Goal: Information Seeking & Learning: Find contact information

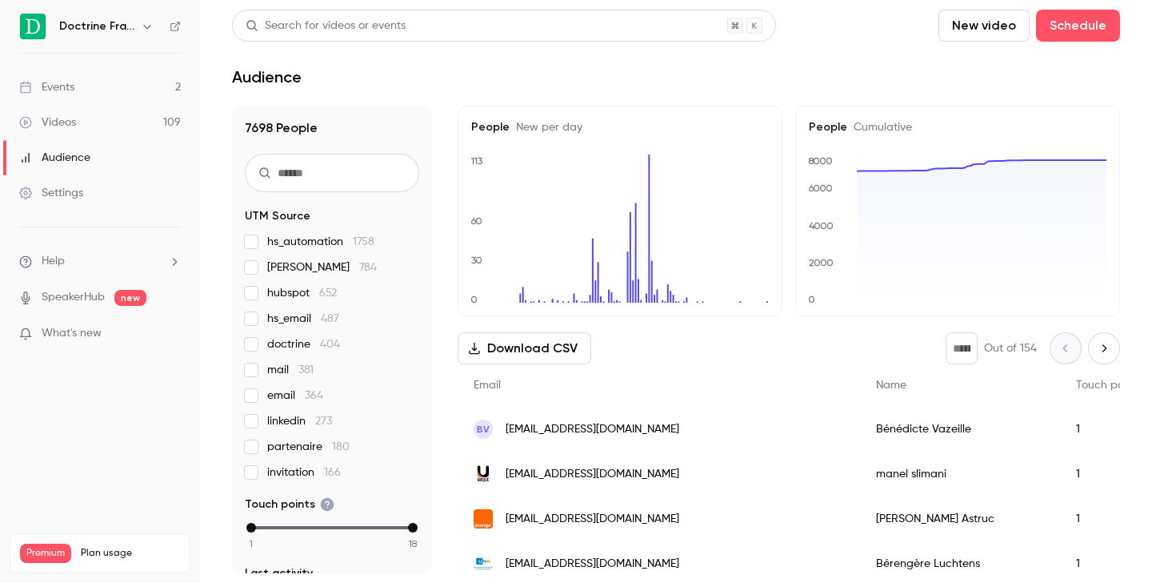
click at [152, 26] on icon "button" at bounding box center [147, 26] width 13 height 13
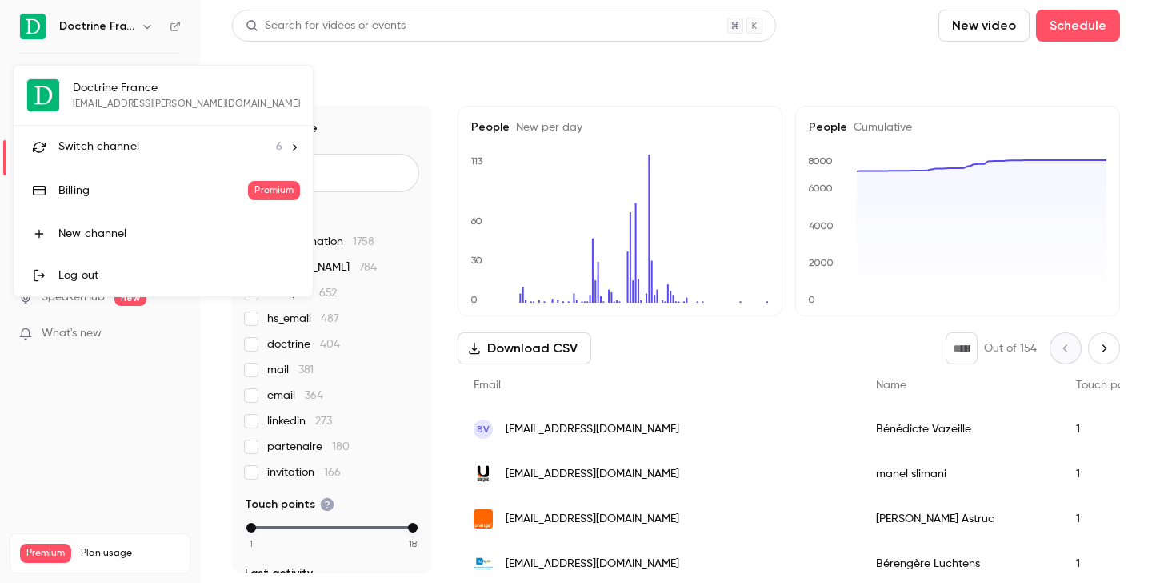
click at [129, 158] on li "Switch channel 6" at bounding box center [163, 147] width 299 height 42
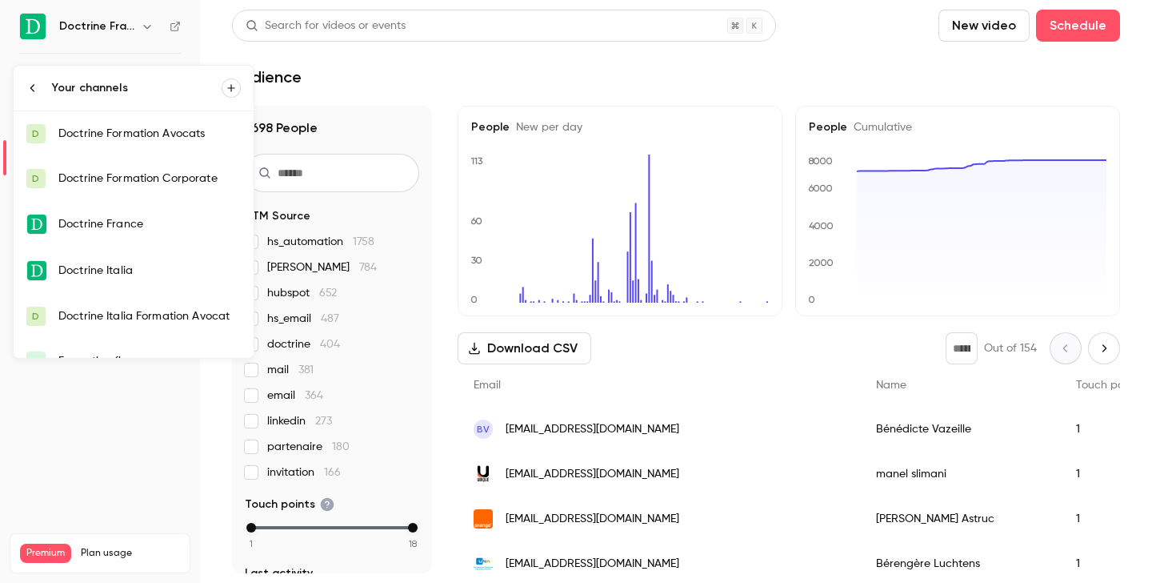
click at [140, 194] on link "D Doctrine Formation Corporate" at bounding box center [134, 178] width 240 height 45
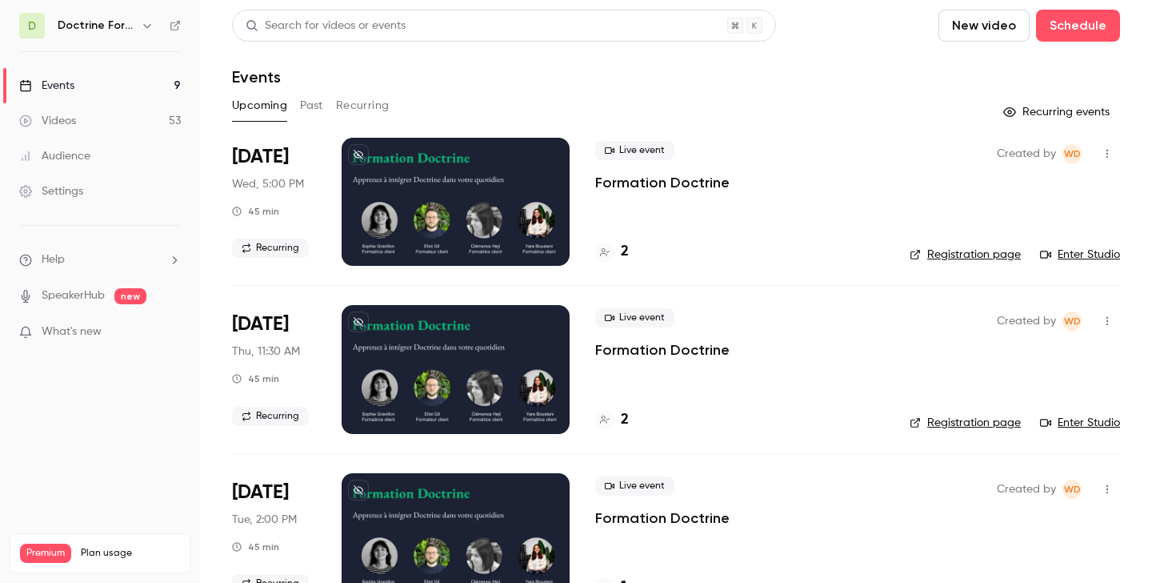
click at [952, 422] on link "Registration page" at bounding box center [965, 423] width 111 height 16
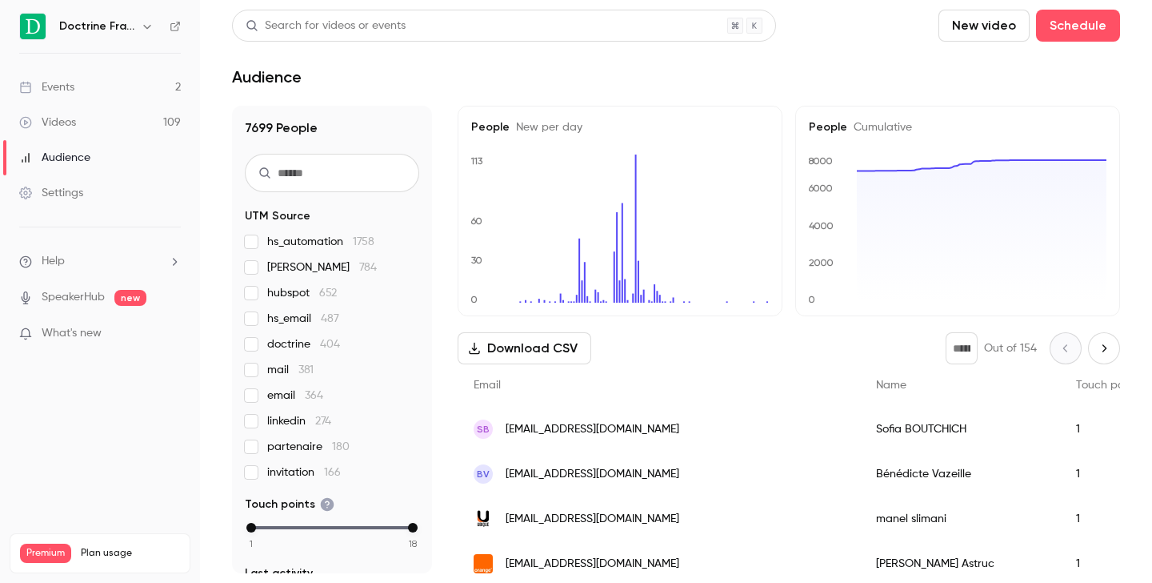
click at [143, 30] on icon "button" at bounding box center [147, 26] width 13 height 13
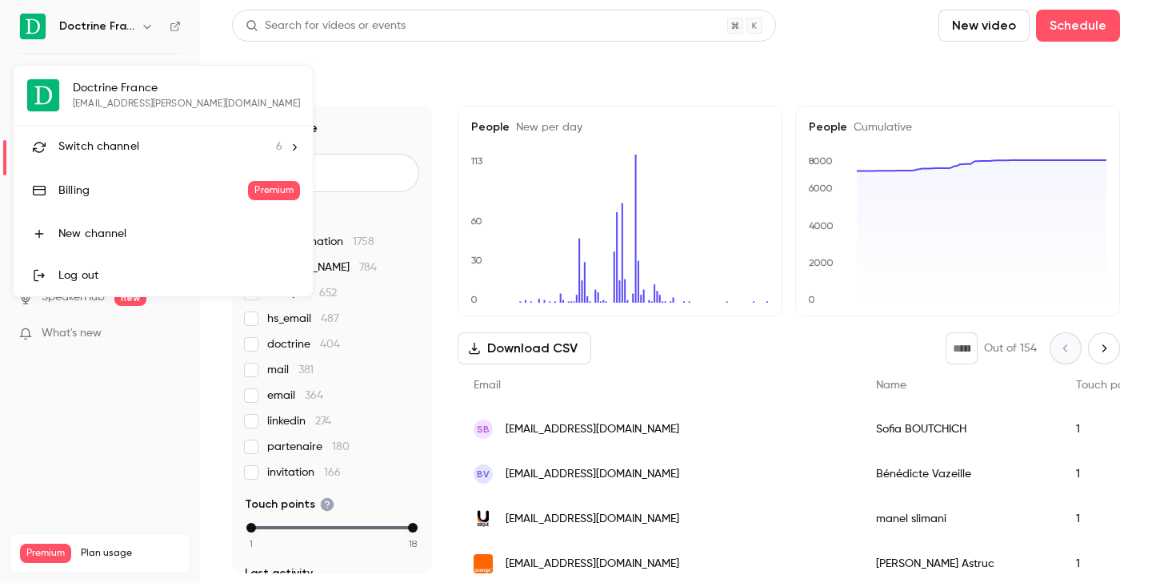
click at [160, 148] on div "Switch channel 6" at bounding box center [170, 146] width 224 height 17
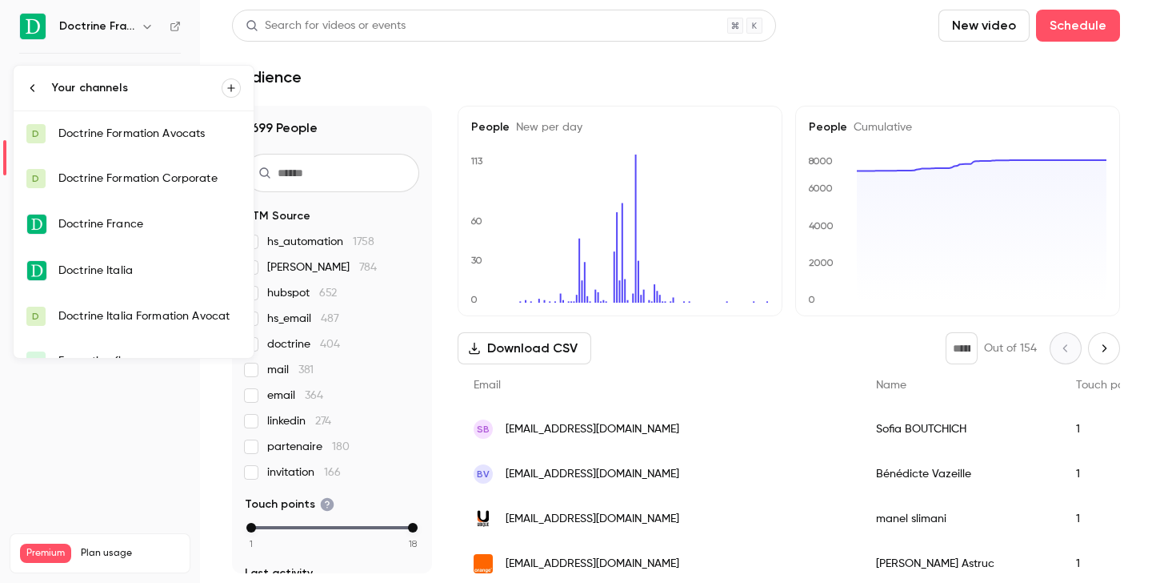
click at [160, 174] on div "Doctrine Formation Corporate" at bounding box center [149, 178] width 182 height 16
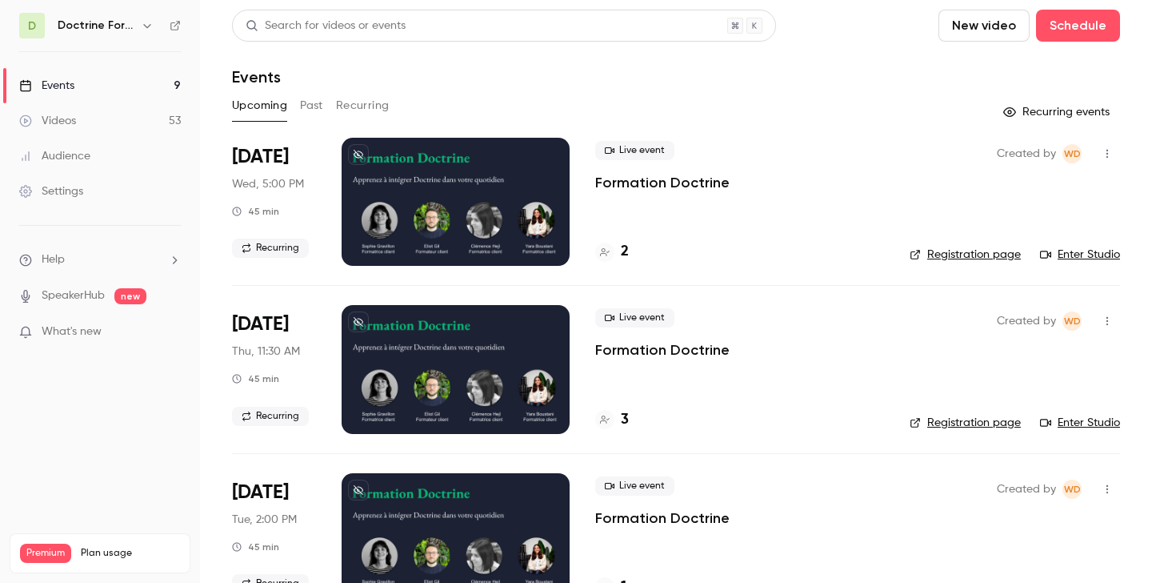
click at [311, 111] on button "Past" at bounding box center [311, 106] width 23 height 26
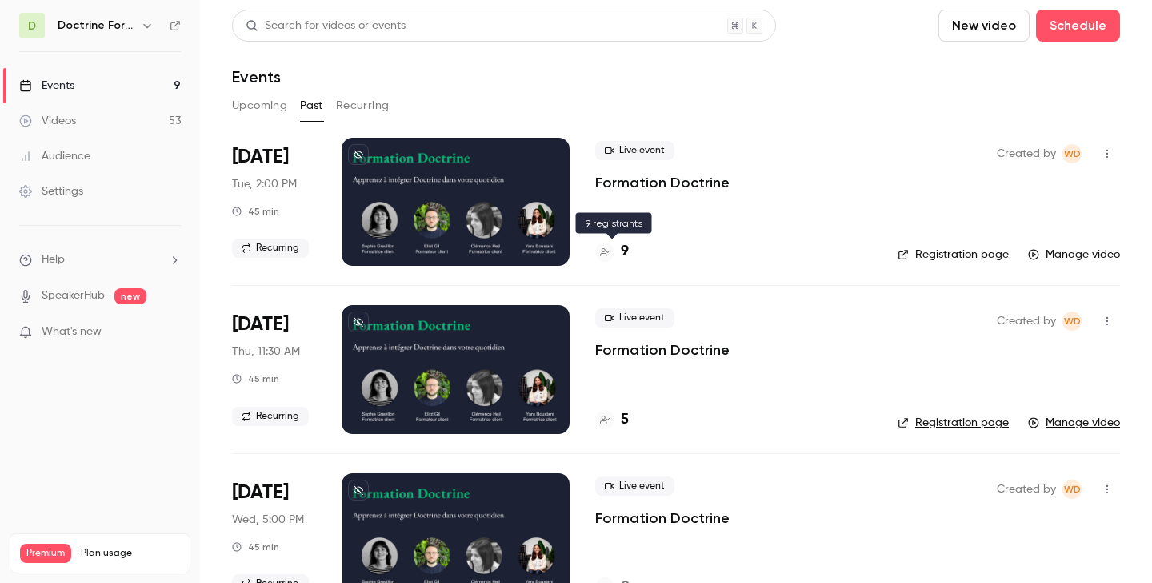
click at [618, 258] on div "9" at bounding box center [612, 252] width 34 height 22
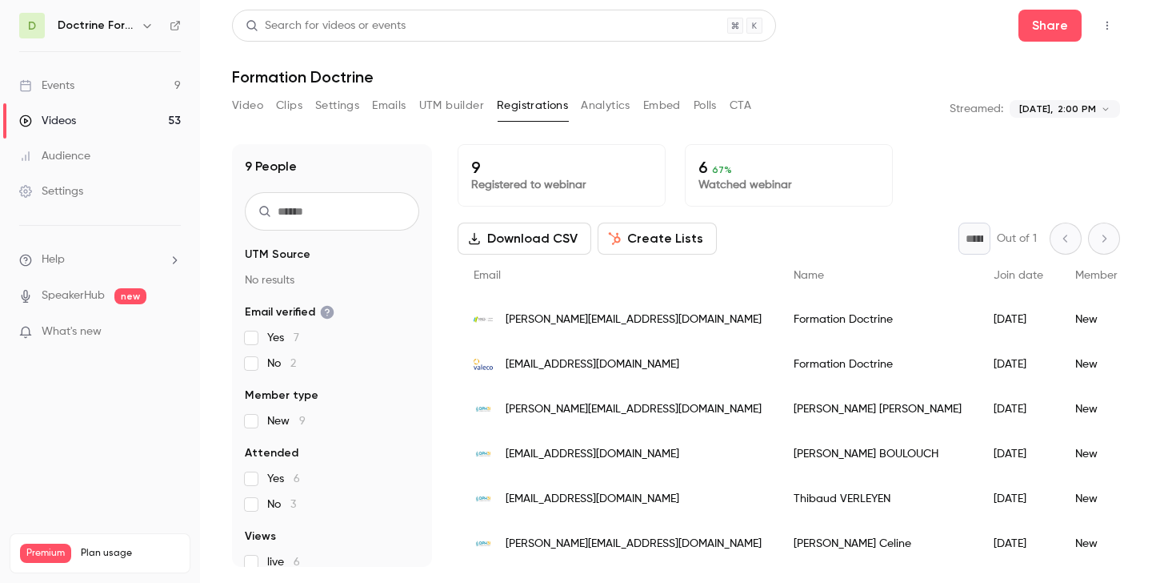
click at [626, 307] on div "[PERSON_NAME][EMAIL_ADDRESS][DOMAIN_NAME]" at bounding box center [618, 319] width 320 height 45
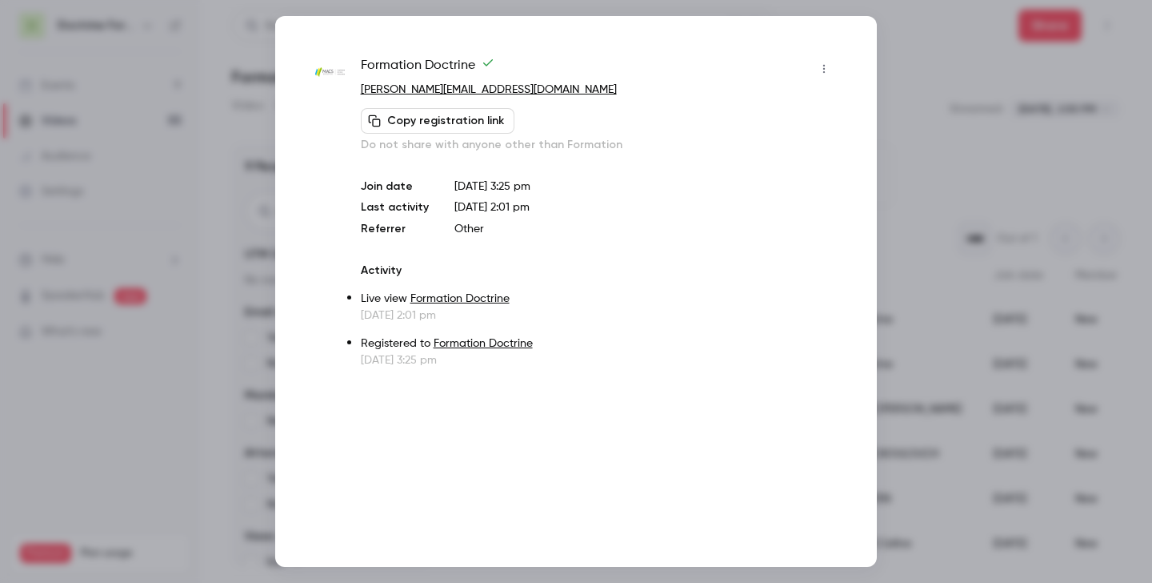
click at [963, 131] on div at bounding box center [576, 291] width 1152 height 583
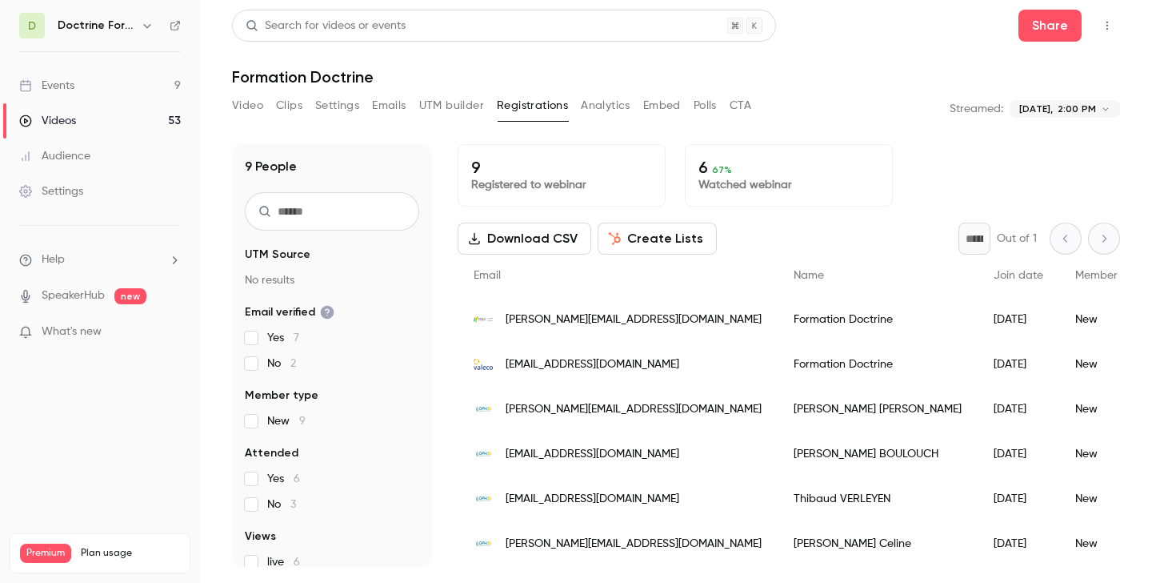
click at [570, 359] on span "[EMAIL_ADDRESS][DOMAIN_NAME]" at bounding box center [593, 364] width 174 height 17
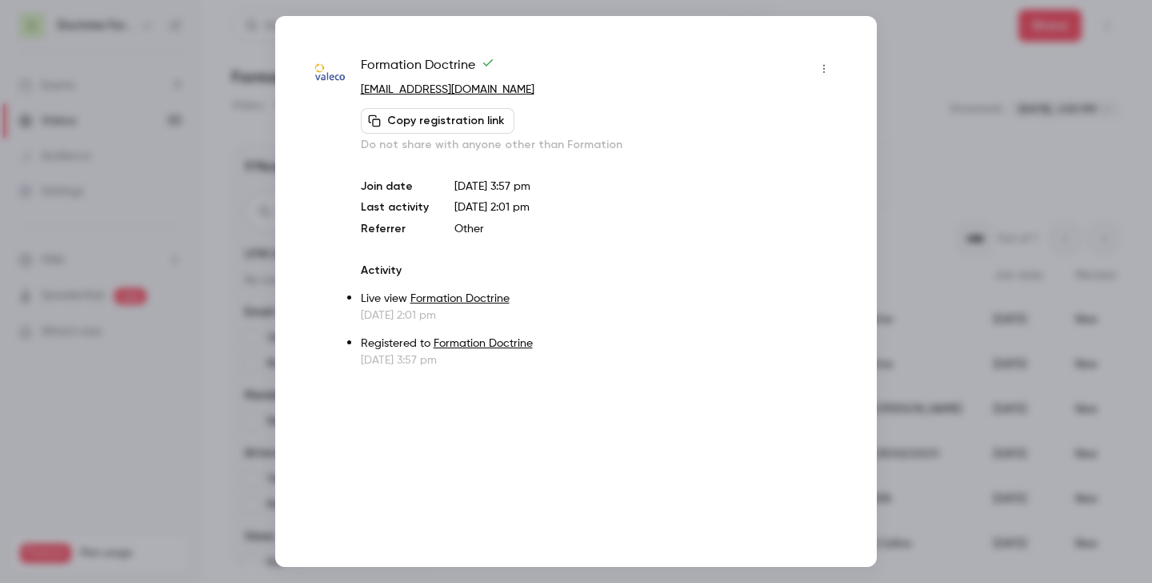
click at [966, 153] on div at bounding box center [576, 291] width 1152 height 583
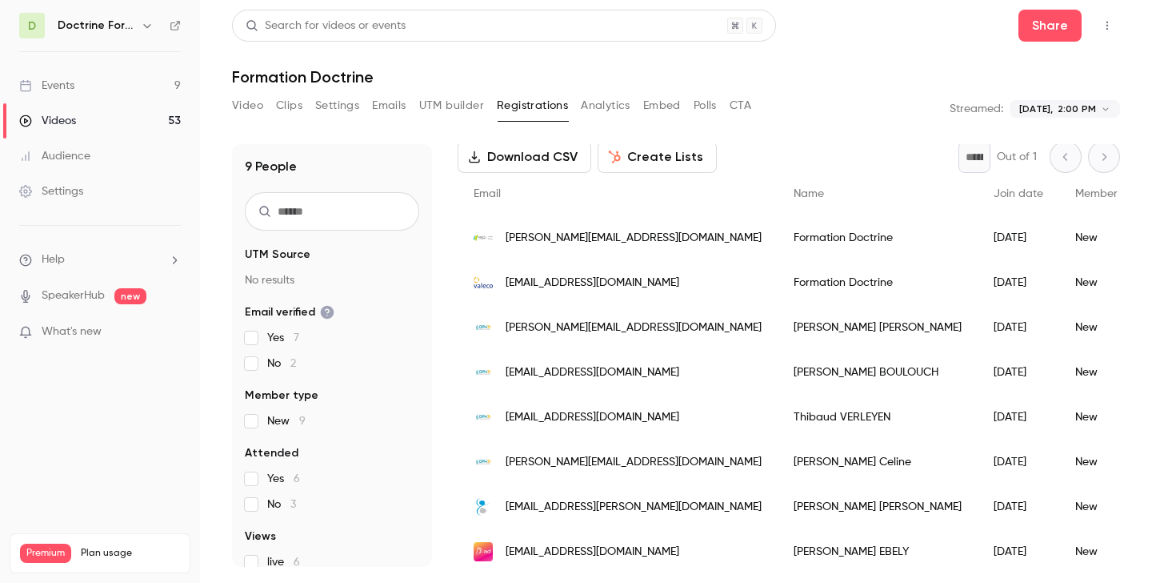
scroll to position [86, 0]
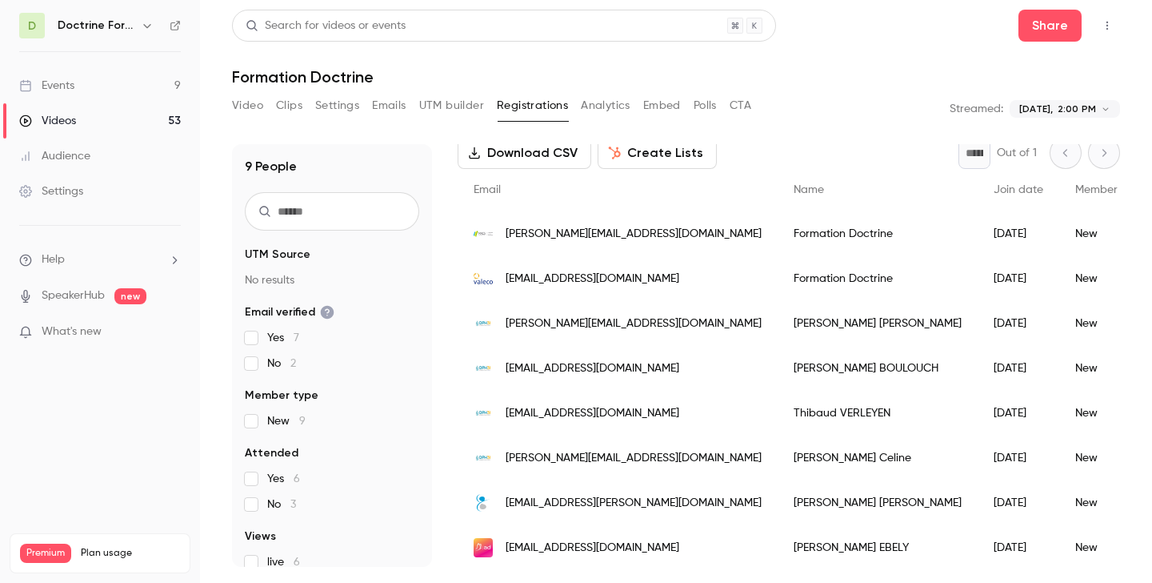
click at [575, 455] on span "[PERSON_NAME][EMAIL_ADDRESS][DOMAIN_NAME]" at bounding box center [634, 458] width 256 height 17
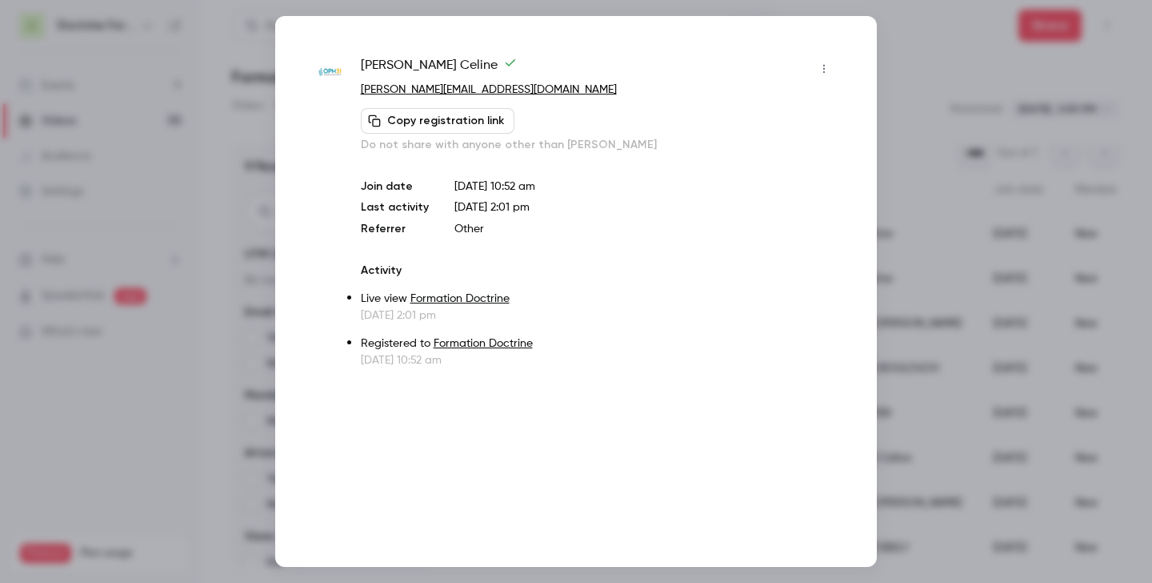
click at [936, 166] on div at bounding box center [576, 291] width 1152 height 583
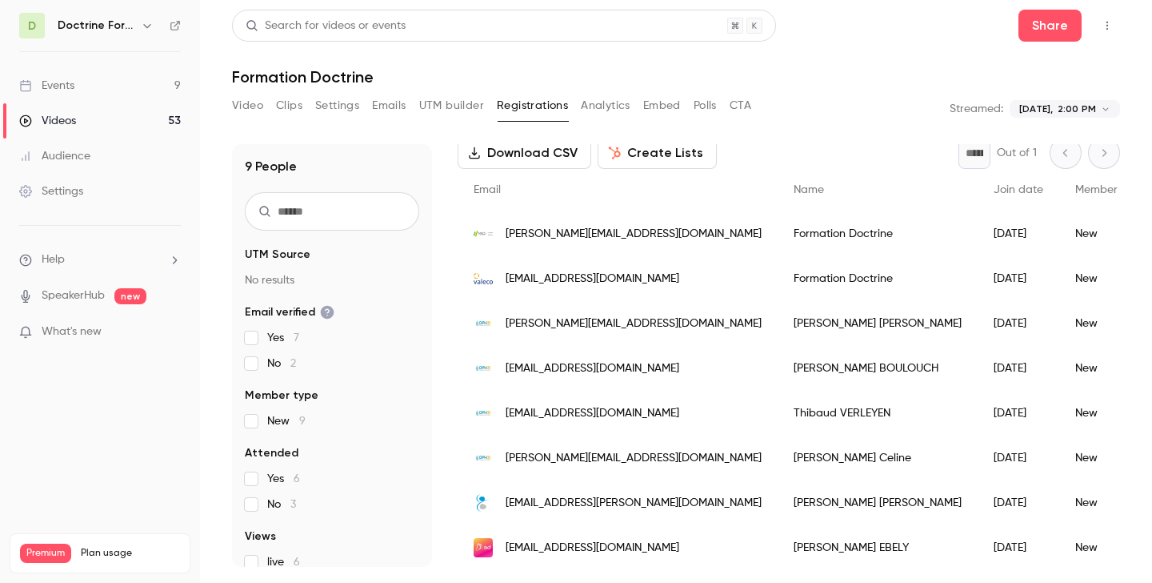
click at [593, 496] on span "[EMAIL_ADDRESS][PERSON_NAME][DOMAIN_NAME]" at bounding box center [634, 503] width 256 height 17
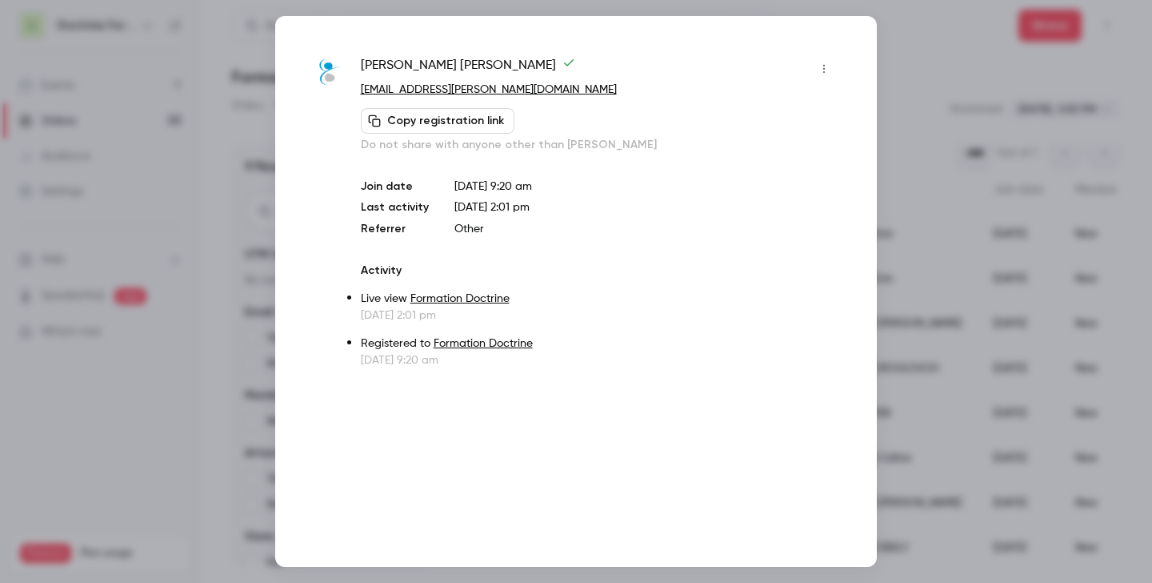
click at [996, 86] on div at bounding box center [576, 291] width 1152 height 583
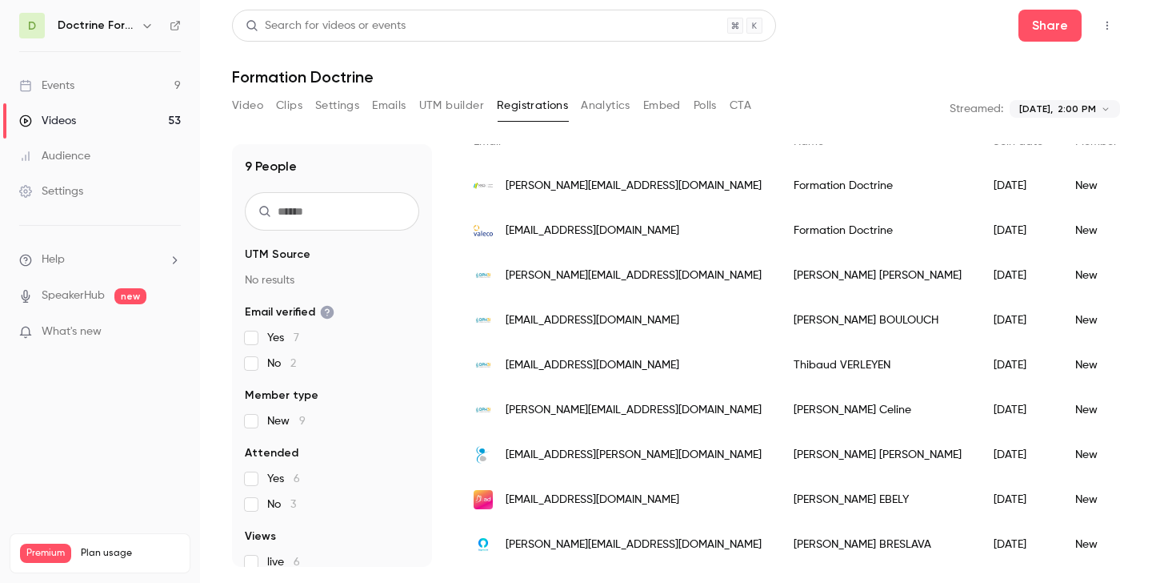
scroll to position [133, 0]
click at [538, 500] on span "[EMAIL_ADDRESS][DOMAIN_NAME]" at bounding box center [593, 500] width 174 height 17
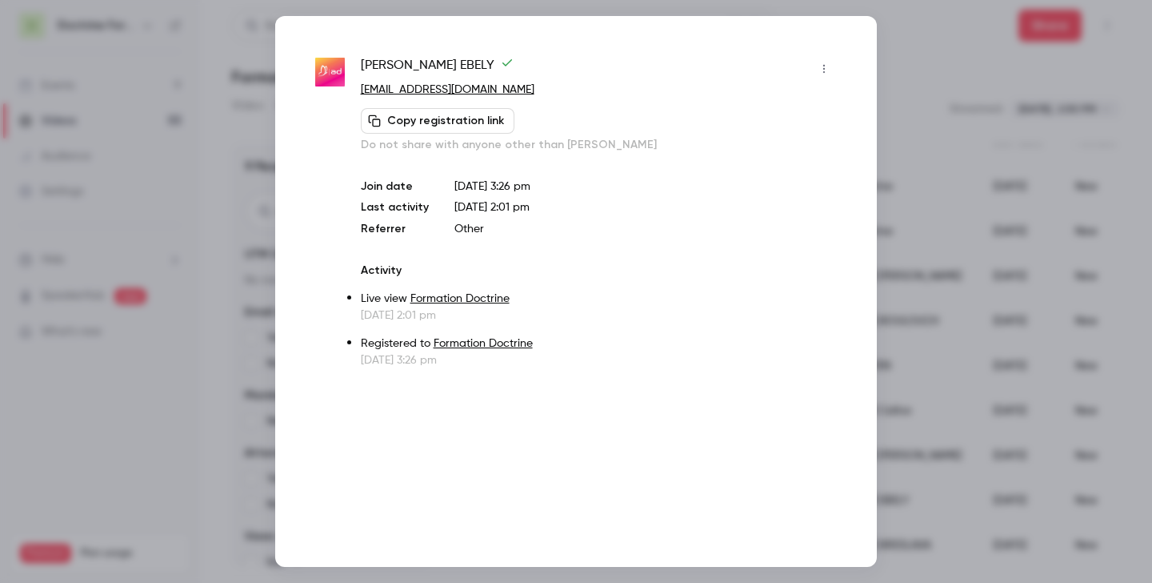
click at [923, 90] on div at bounding box center [576, 291] width 1152 height 583
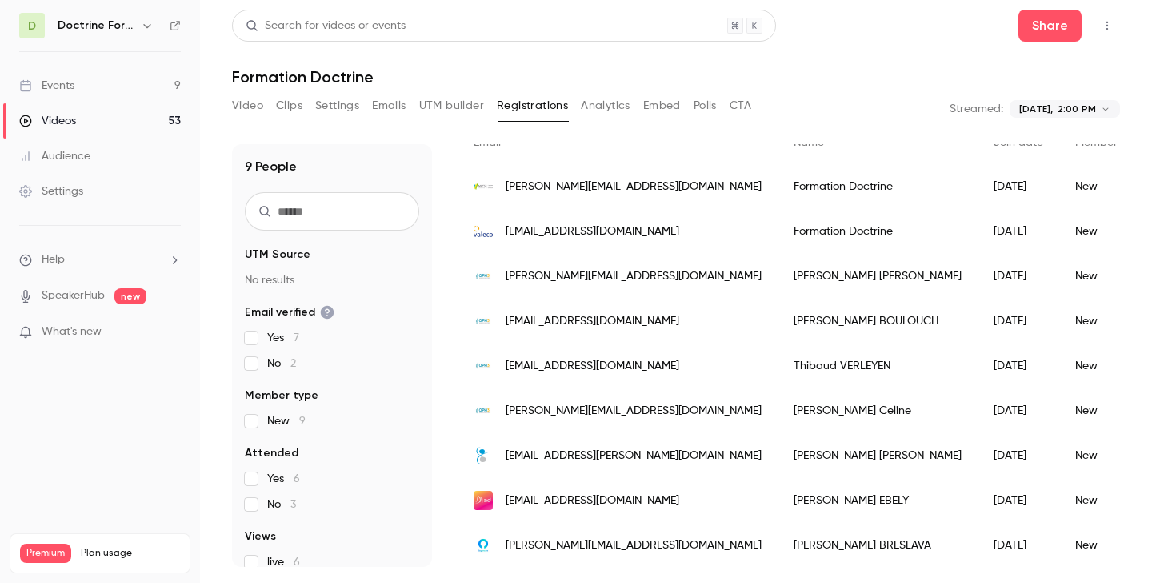
click at [563, 558] on div "[PERSON_NAME][EMAIL_ADDRESS][DOMAIN_NAME]" at bounding box center [618, 545] width 320 height 45
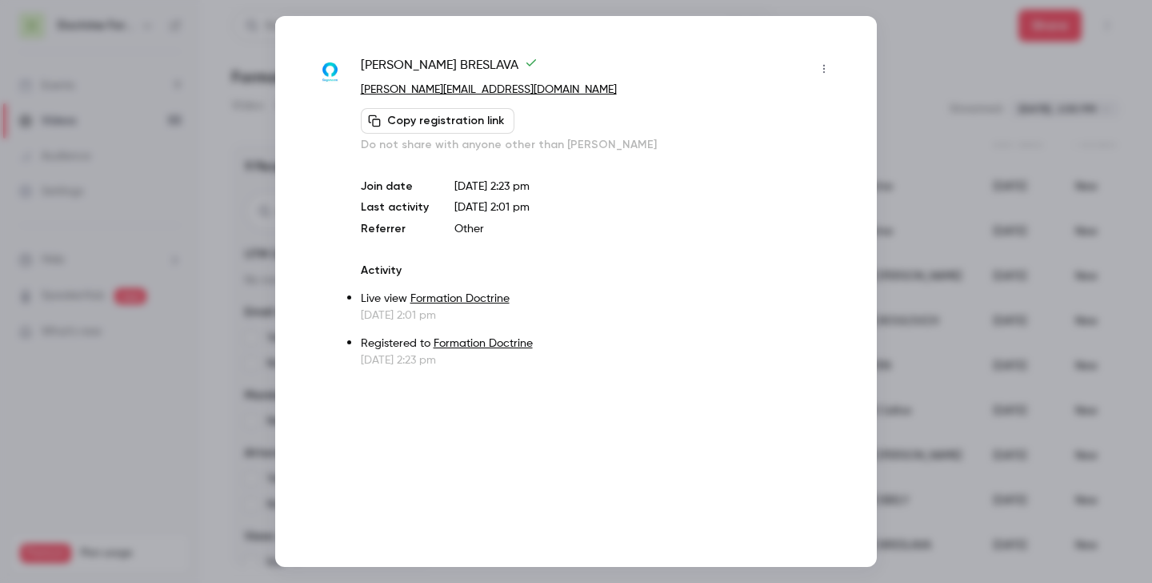
click at [978, 149] on div at bounding box center [576, 291] width 1152 height 583
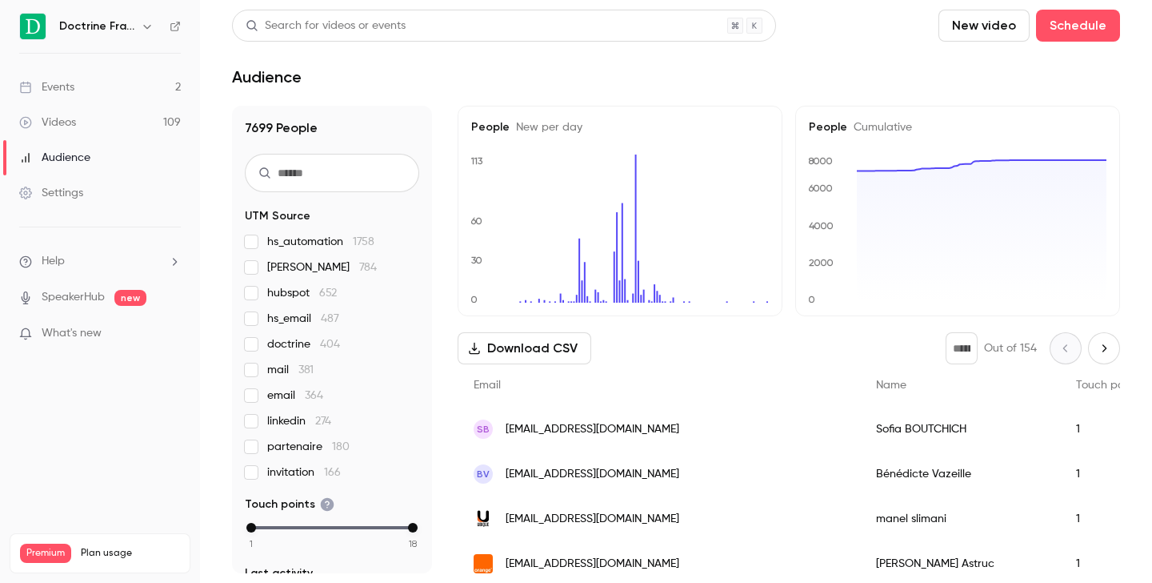
click at [150, 23] on icon "button" at bounding box center [147, 26] width 13 height 13
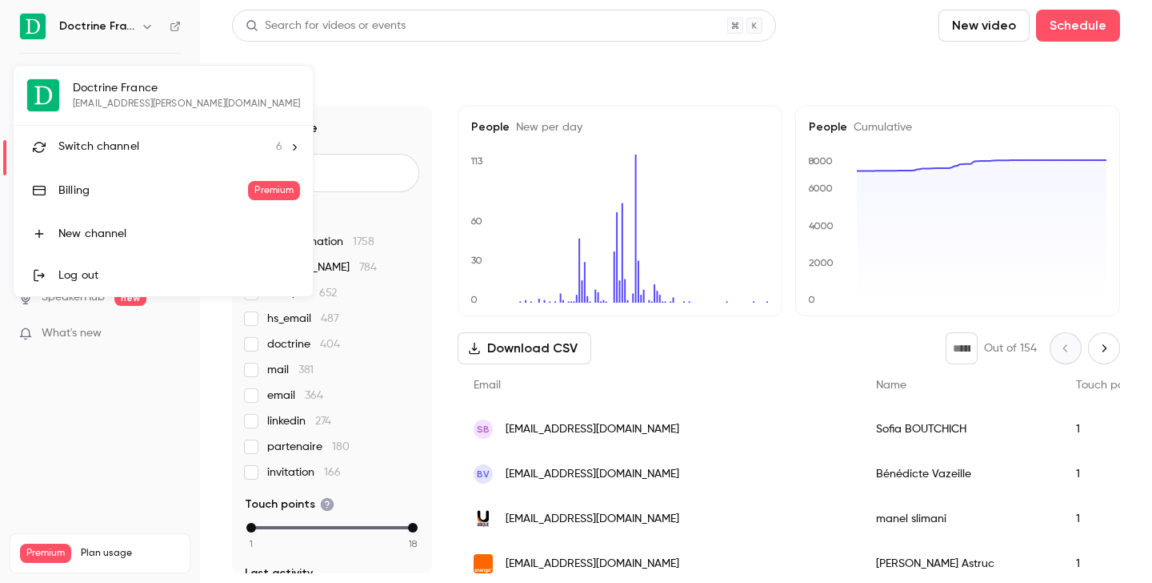
click at [142, 142] on div "Switch channel 6" at bounding box center [170, 146] width 224 height 17
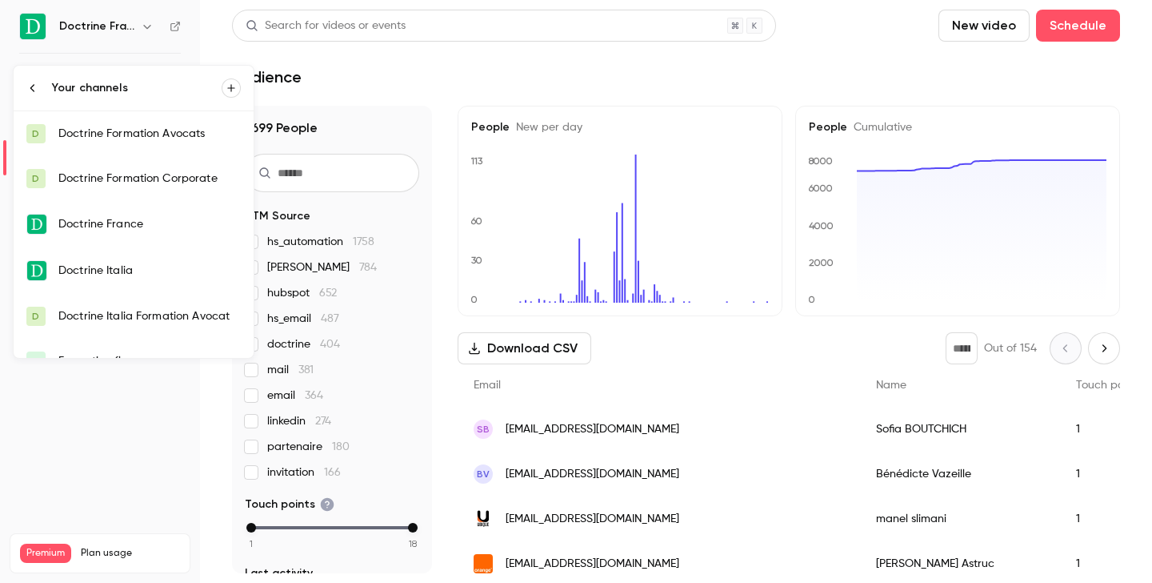
click at [152, 136] on div "Doctrine Formation Avocats" at bounding box center [149, 134] width 182 height 16
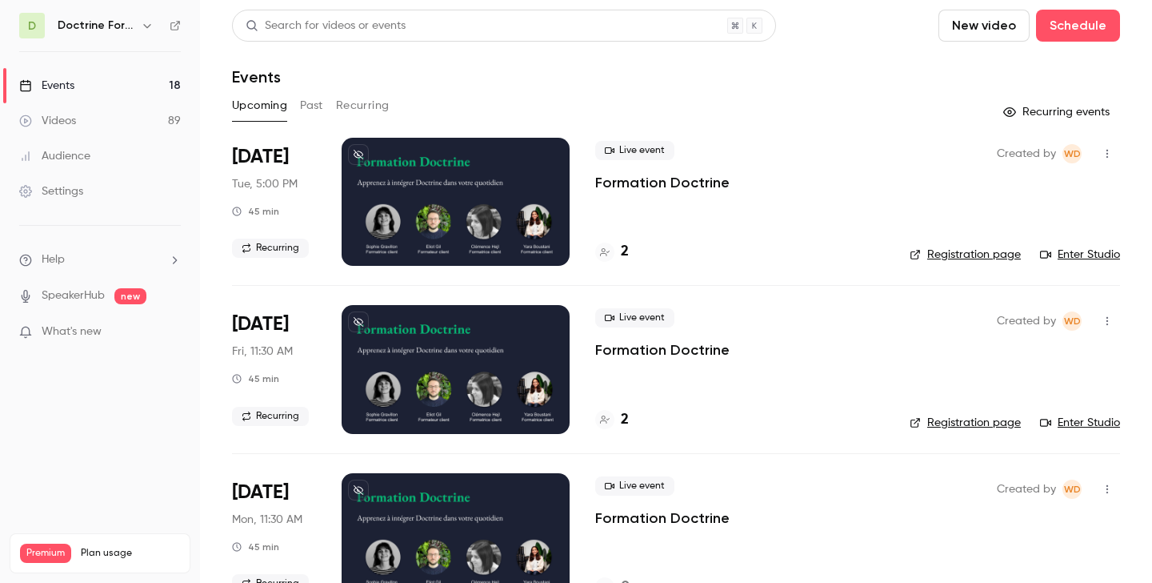
click at [1093, 262] on link "Enter Studio" at bounding box center [1080, 255] width 80 height 16
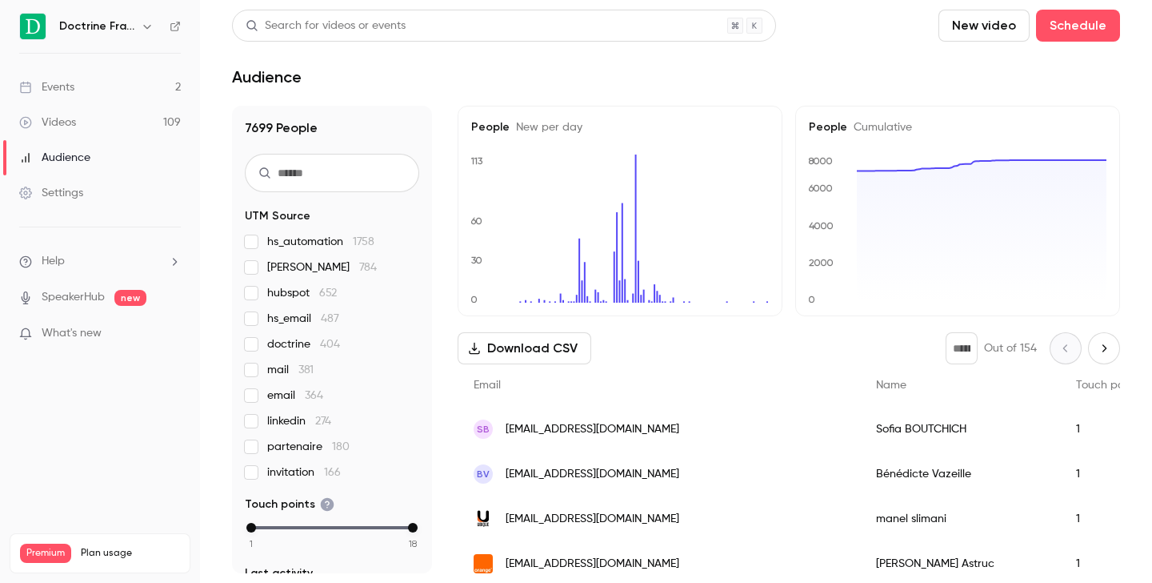
click at [150, 30] on icon "button" at bounding box center [147, 26] width 13 height 13
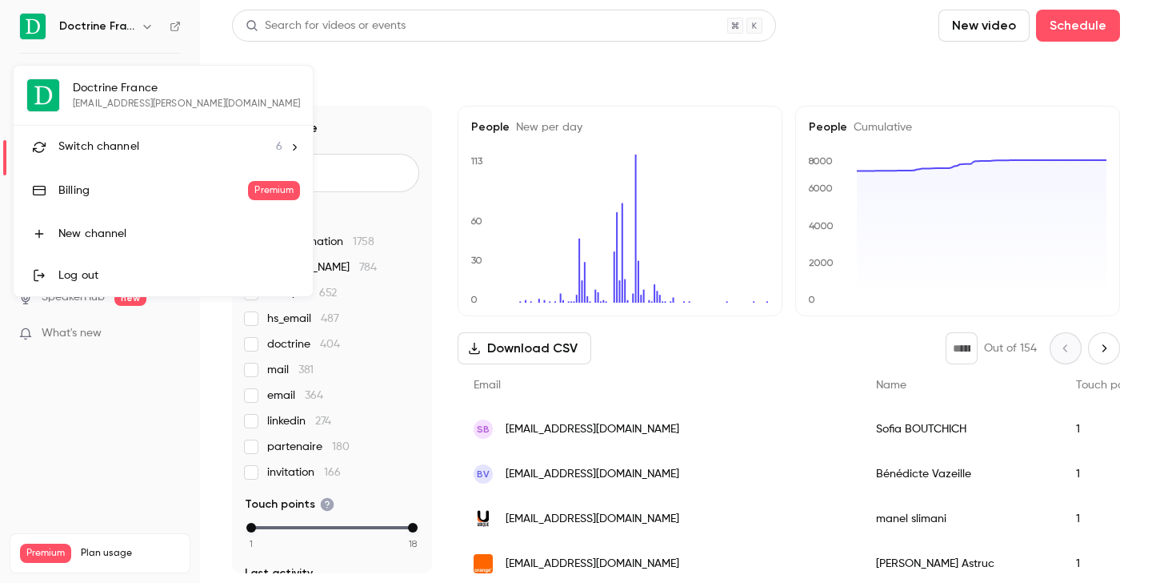
click at [128, 160] on li "Switch channel 6" at bounding box center [163, 147] width 299 height 42
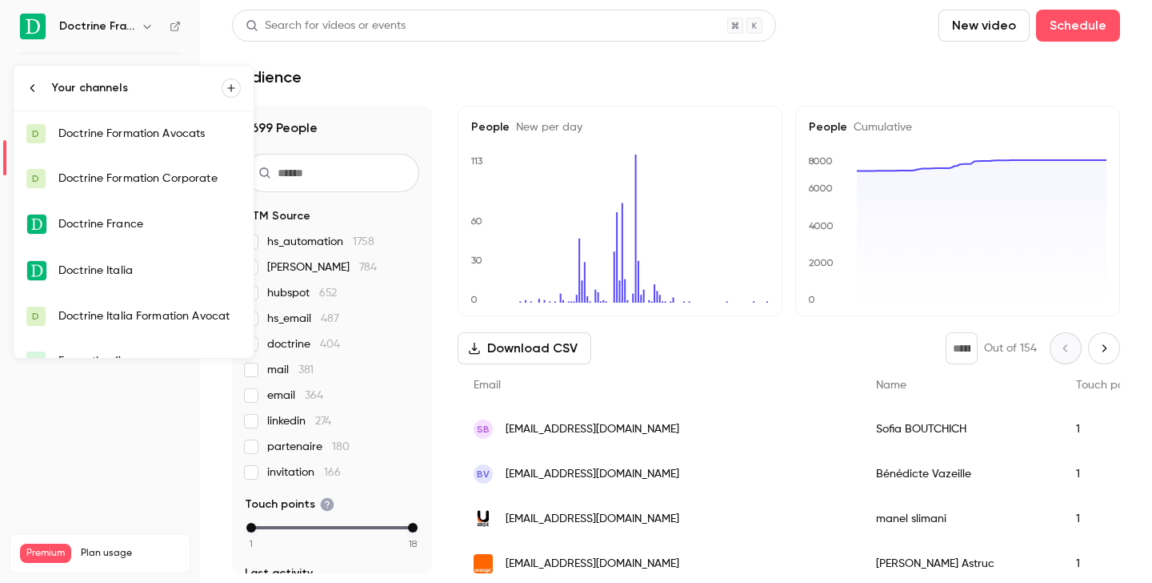
scroll to position [26, 0]
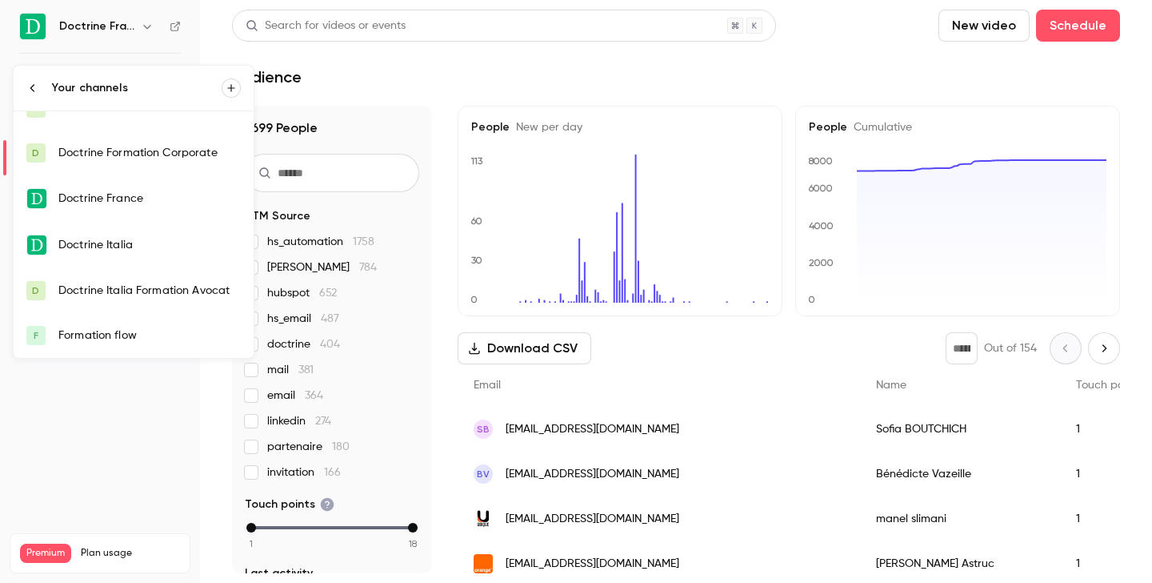
click at [115, 329] on div "Formation flow" at bounding box center [149, 335] width 182 height 16
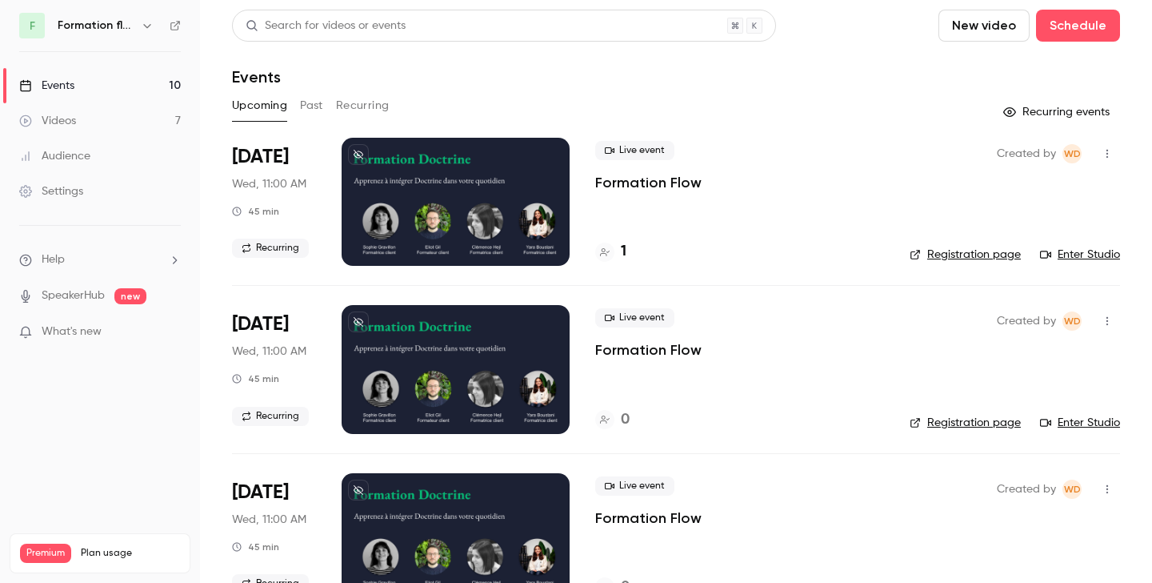
click at [146, 26] on icon "button" at bounding box center [146, 26] width 7 height 4
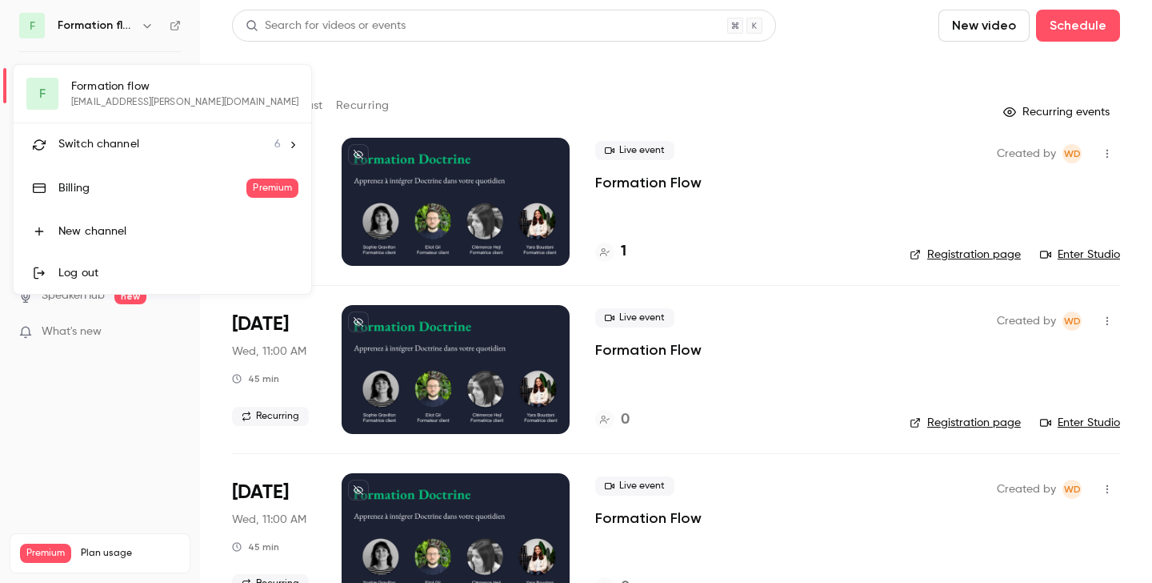
click at [122, 141] on span "Switch channel" at bounding box center [98, 144] width 81 height 17
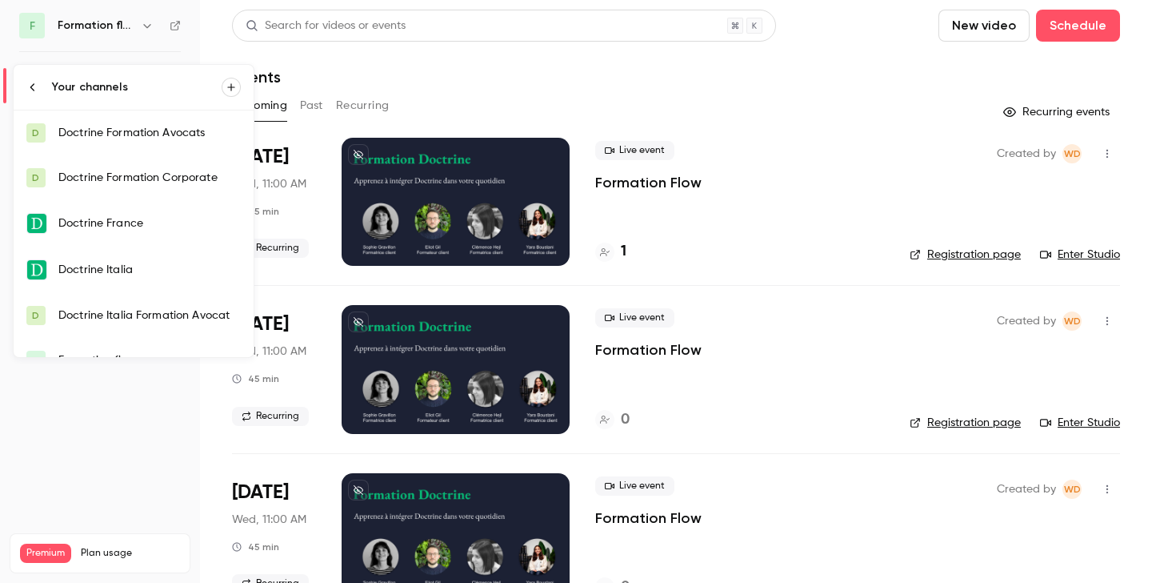
click at [126, 178] on div "Doctrine Formation Corporate" at bounding box center [149, 178] width 182 height 16
